Goal: Task Accomplishment & Management: Complete application form

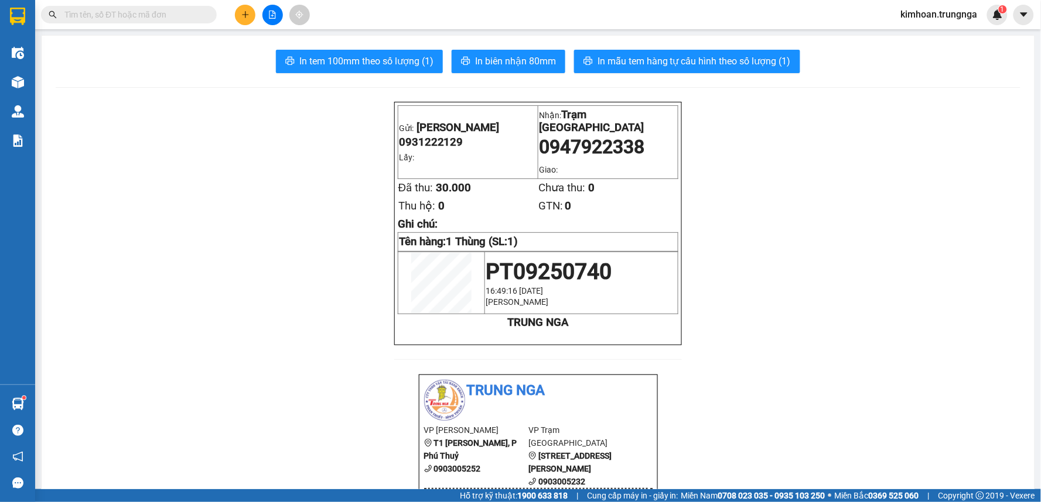
click at [924, 18] on span "kimhoan.trungnga" at bounding box center [938, 14] width 95 height 15
click at [937, 40] on span "Đăng xuất" at bounding box center [943, 36] width 71 height 13
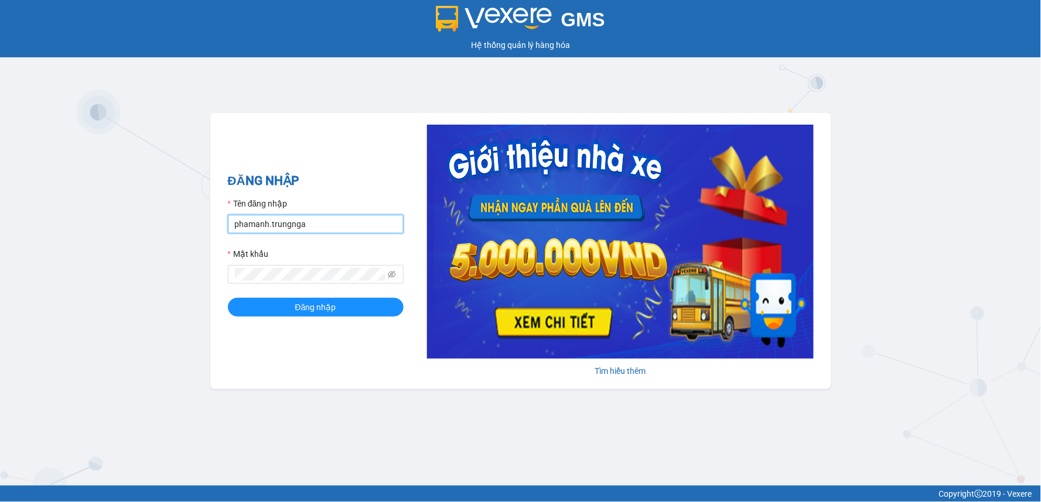
drag, startPoint x: 266, startPoint y: 225, endPoint x: 209, endPoint y: 224, distance: 57.4
click at [208, 225] on div "GMS Hệ thống quản lý hàng hóa ĐĂNG NHẬP Tên đăng nhập phamanh.trungnga Mật khẩu…" at bounding box center [520, 243] width 1041 height 486
type input "nhatmi.trungnga"
click at [228, 298] on button "Đăng nhập" at bounding box center [316, 307] width 176 height 19
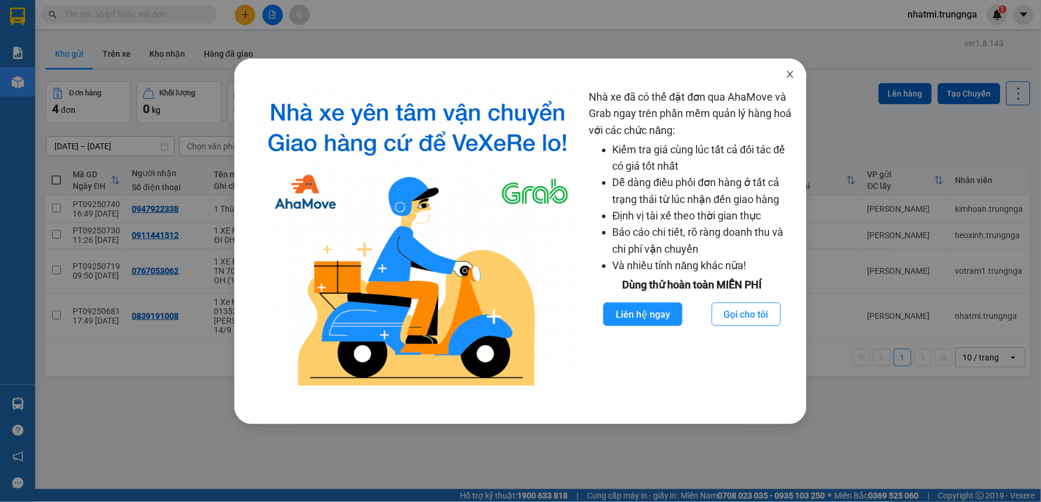
click at [786, 79] on icon "close" at bounding box center [789, 74] width 9 height 9
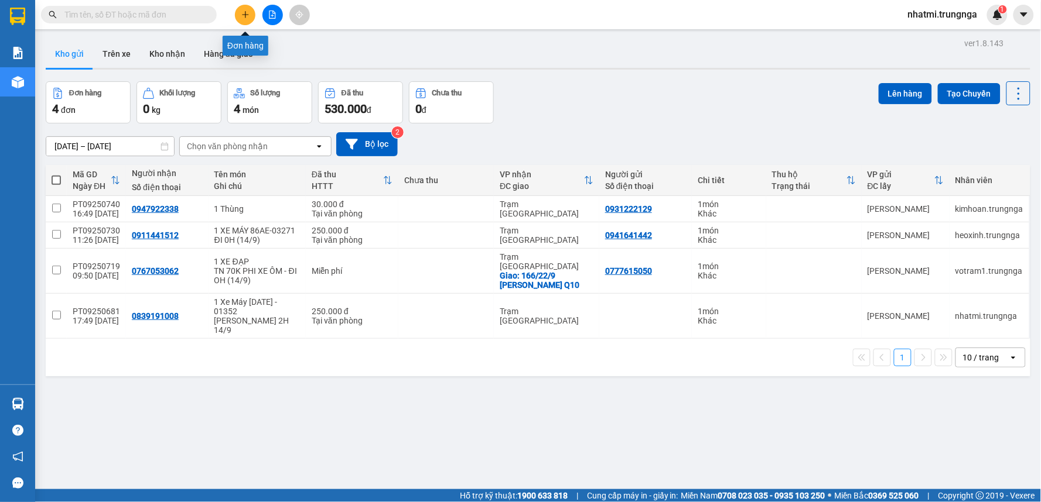
click at [245, 15] on icon "plus" at bounding box center [245, 14] width 1 height 6
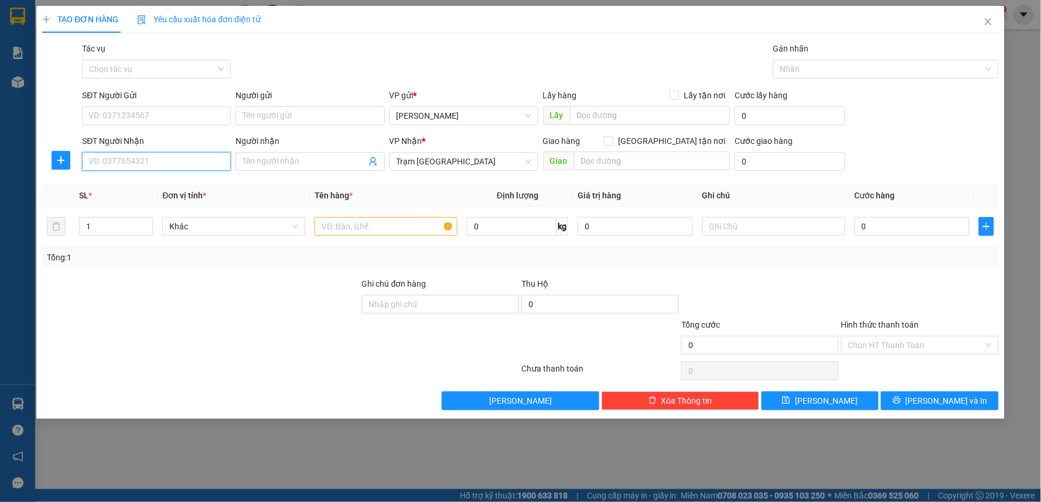
click at [127, 158] on input "SĐT Người Nhận" at bounding box center [156, 161] width 149 height 19
type input "0582103781"
click at [176, 112] on input "SĐT Người Gửi" at bounding box center [156, 116] width 149 height 19
type input "0941979764"
click at [378, 225] on input "text" at bounding box center [385, 226] width 143 height 19
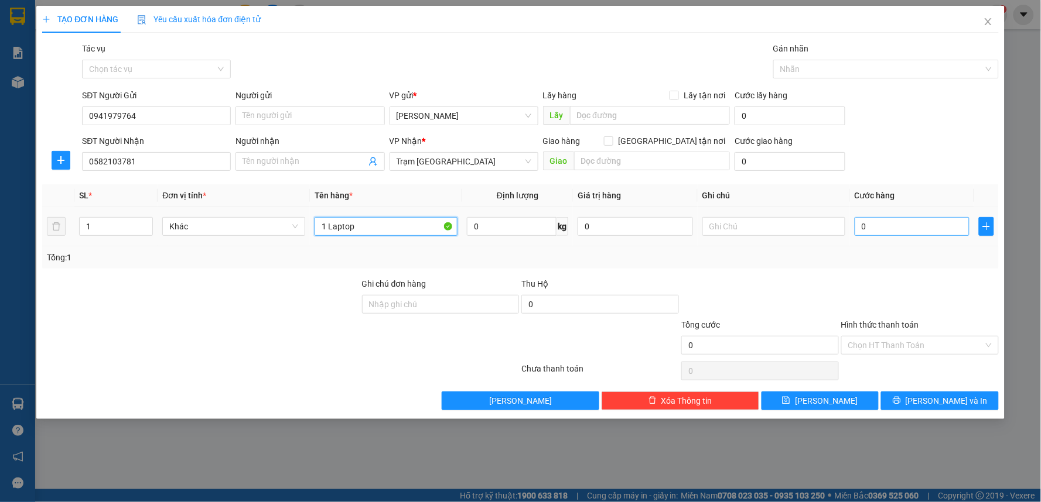
type input "1 Laptop"
click at [885, 229] on input "0" at bounding box center [911, 226] width 115 height 19
click at [200, 265] on div "Tổng: 1" at bounding box center [520, 258] width 956 height 22
drag, startPoint x: 873, startPoint y: 227, endPoint x: 890, endPoint y: 228, distance: 17.7
click at [873, 227] on input "0" at bounding box center [911, 226] width 115 height 19
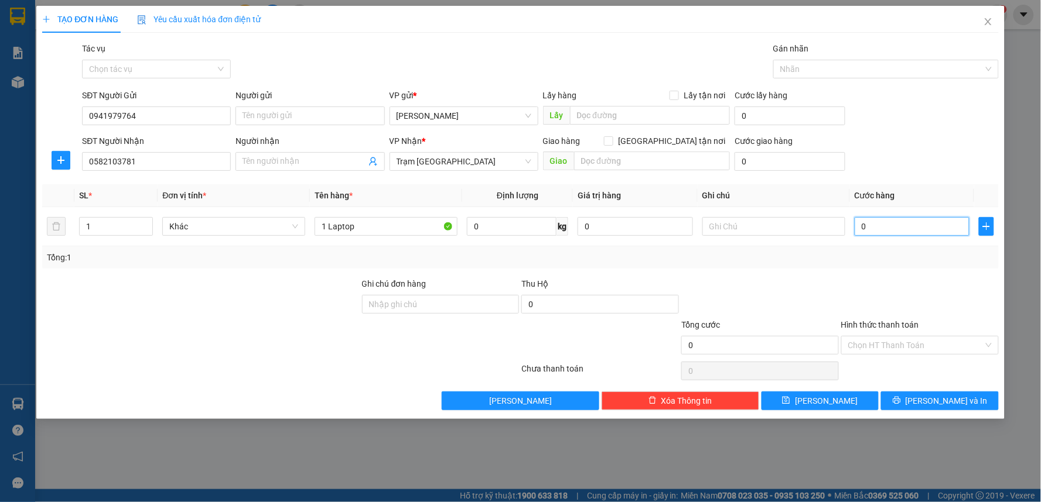
type input "1"
type input "10"
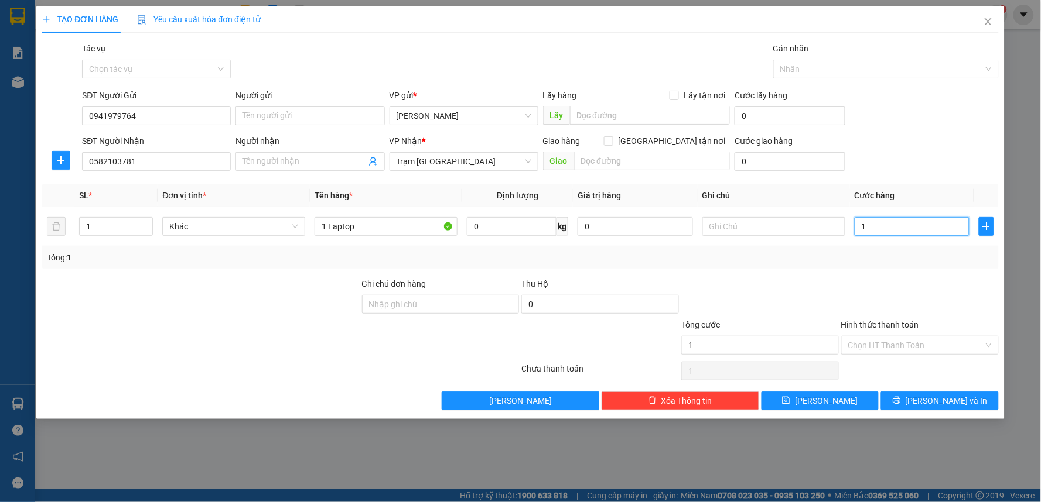
type input "10"
type input "100"
type input "100.000"
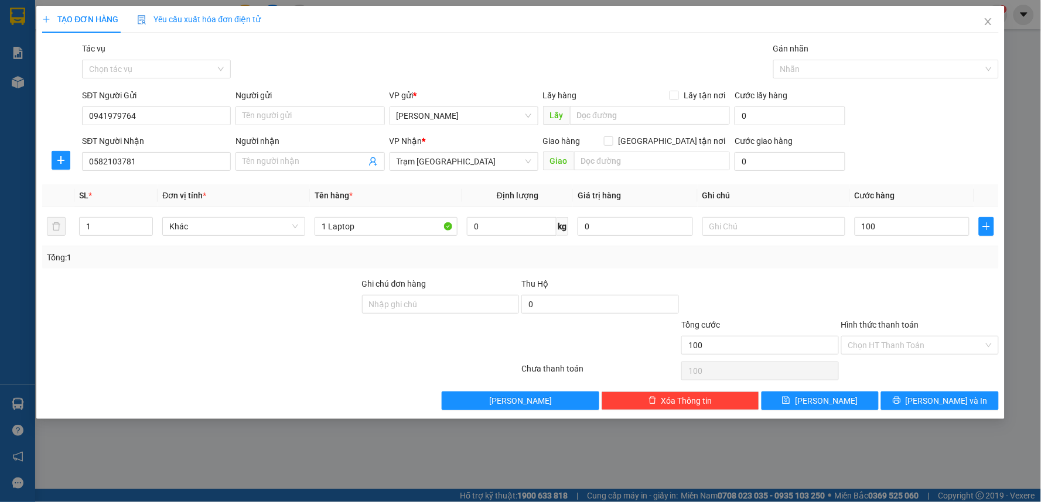
type input "100.000"
click at [894, 286] on div at bounding box center [920, 298] width 160 height 41
click at [914, 343] on input "Hình thức thanh toán" at bounding box center [915, 346] width 135 height 18
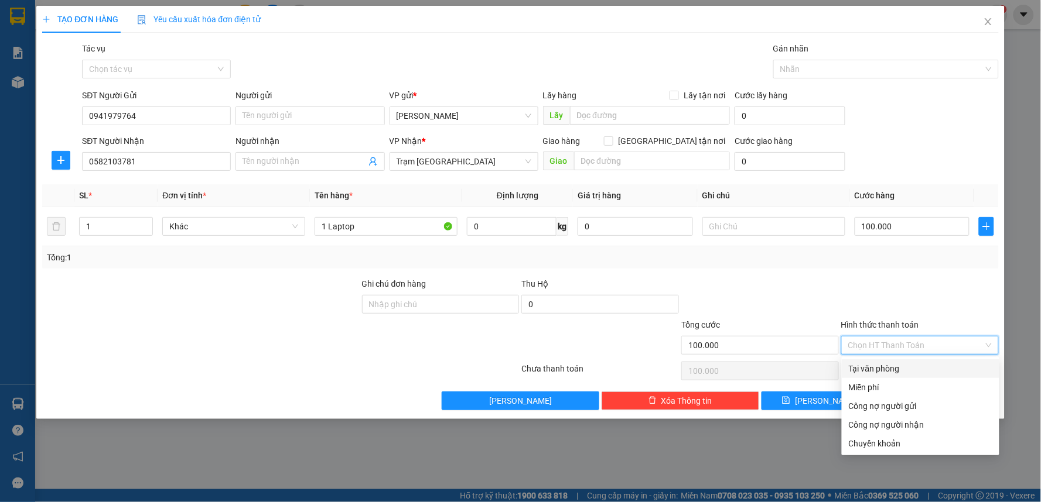
click at [873, 369] on div "Tại văn phòng" at bounding box center [920, 368] width 143 height 13
type input "0"
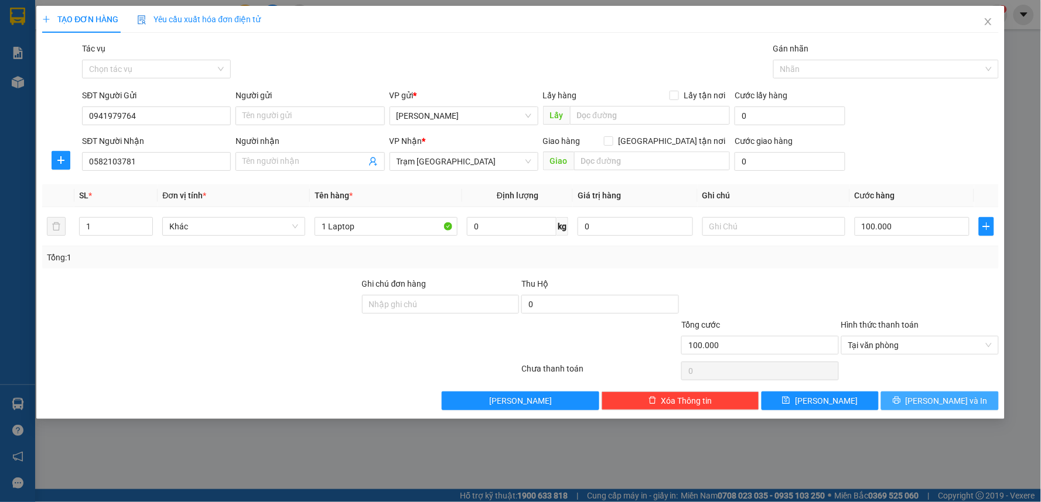
click at [961, 401] on span "[PERSON_NAME] và In" at bounding box center [946, 401] width 82 height 13
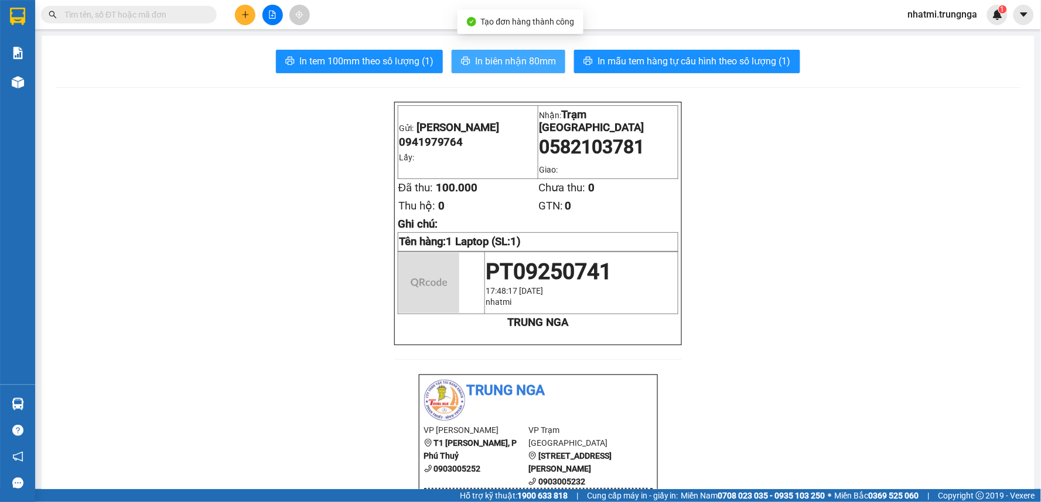
click at [490, 54] on span "In biên nhận 80mm" at bounding box center [515, 61] width 81 height 15
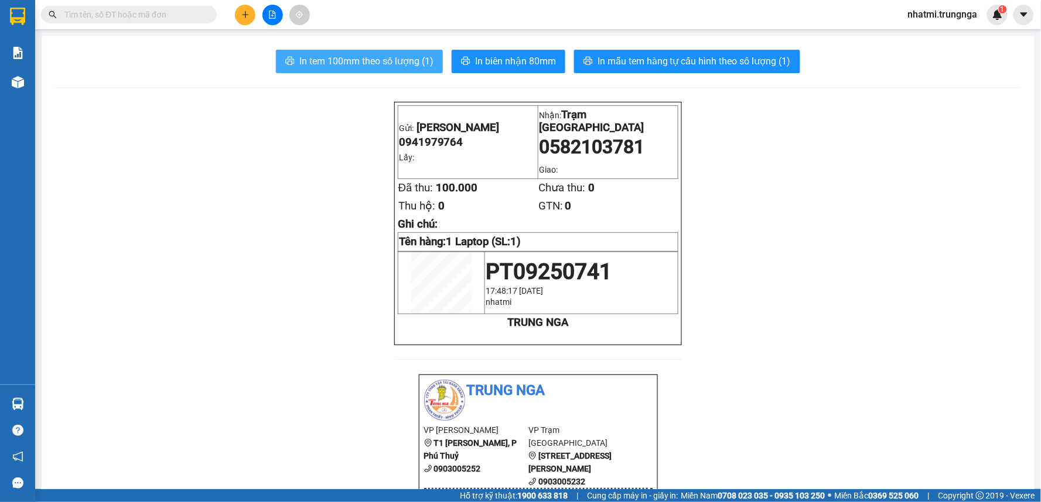
click at [386, 57] on span "In tem 100mm theo số lượng (1)" at bounding box center [366, 61] width 134 height 15
